Goal: Information Seeking & Learning: Learn about a topic

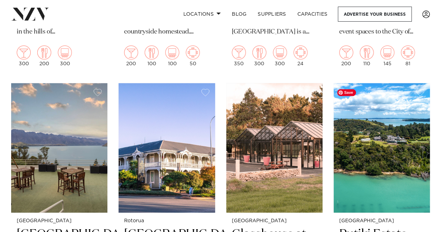
scroll to position [1918, 0]
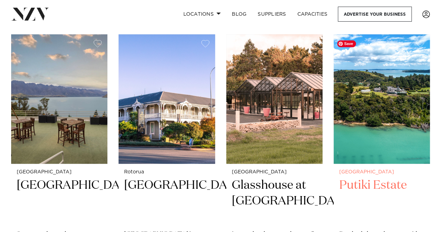
click at [375, 137] on img at bounding box center [382, 98] width 96 height 129
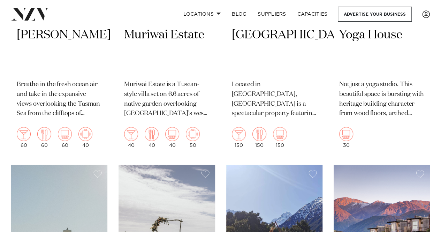
scroll to position [2918, 0]
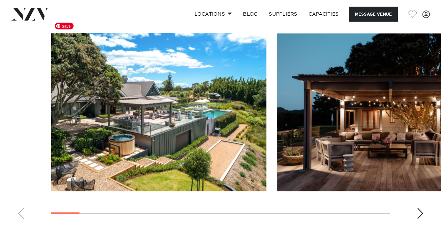
scroll to position [662, 0]
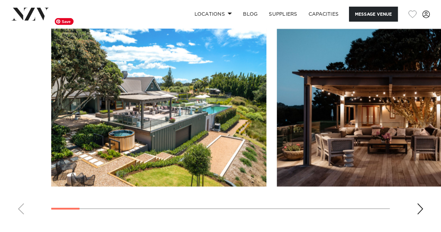
click at [168, 115] on img "1 / 18" at bounding box center [158, 108] width 215 height 158
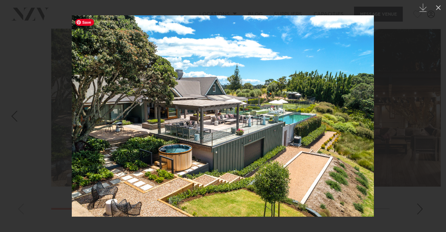
click at [252, 133] on img at bounding box center [223, 115] width 302 height 201
click at [436, 9] on icon at bounding box center [438, 7] width 8 height 8
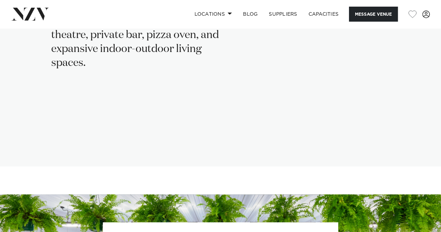
scroll to position [1360, 0]
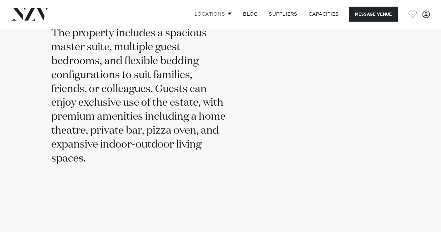
click at [231, 12] on link "Locations" at bounding box center [213, 14] width 49 height 15
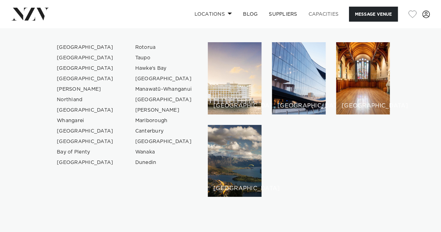
click at [335, 12] on link "Capacities" at bounding box center [323, 14] width 41 height 15
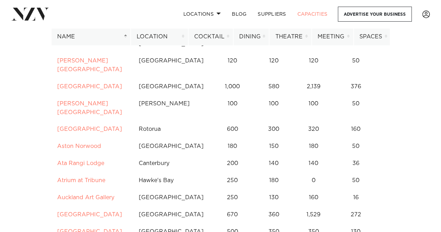
scroll to position [209, 0]
